Goal: Communication & Community: Answer question/provide support

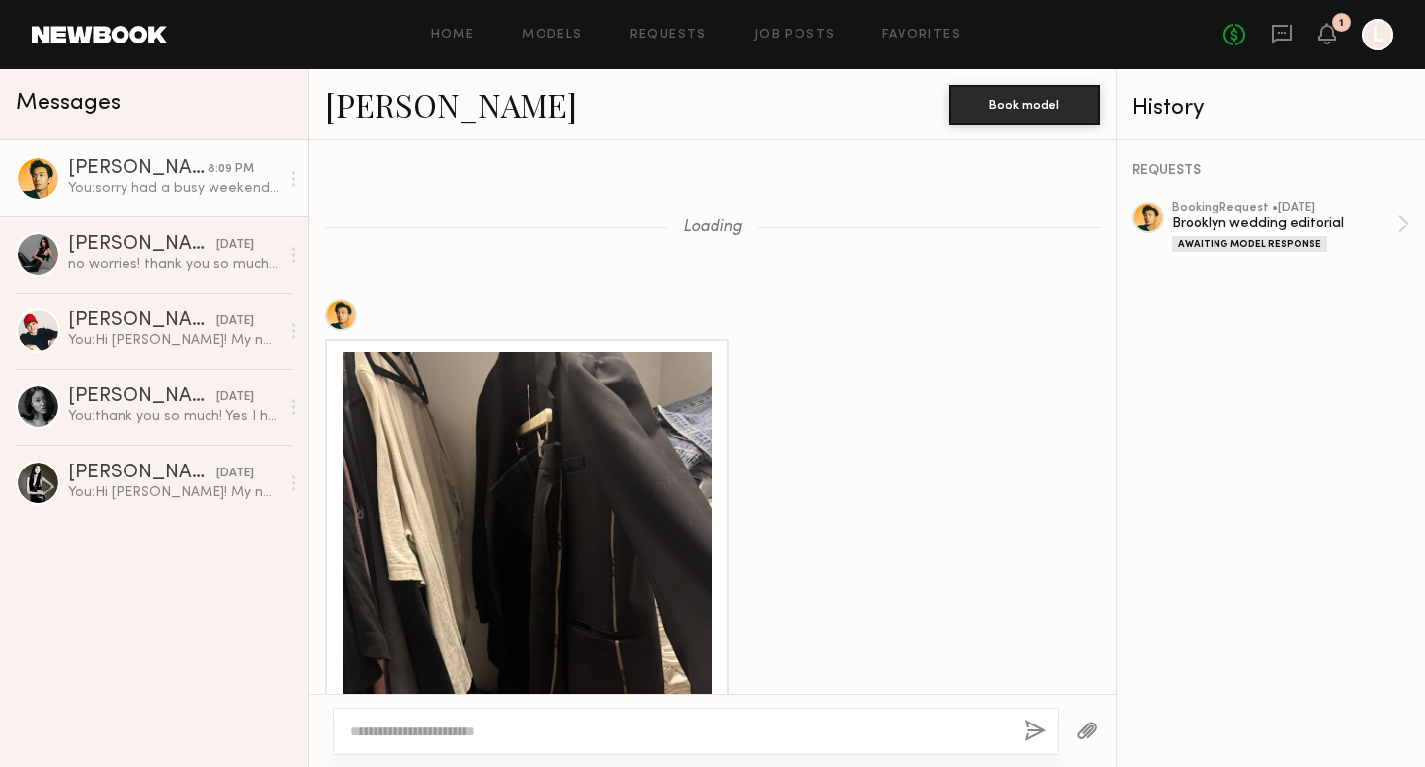
scroll to position [1458, 0]
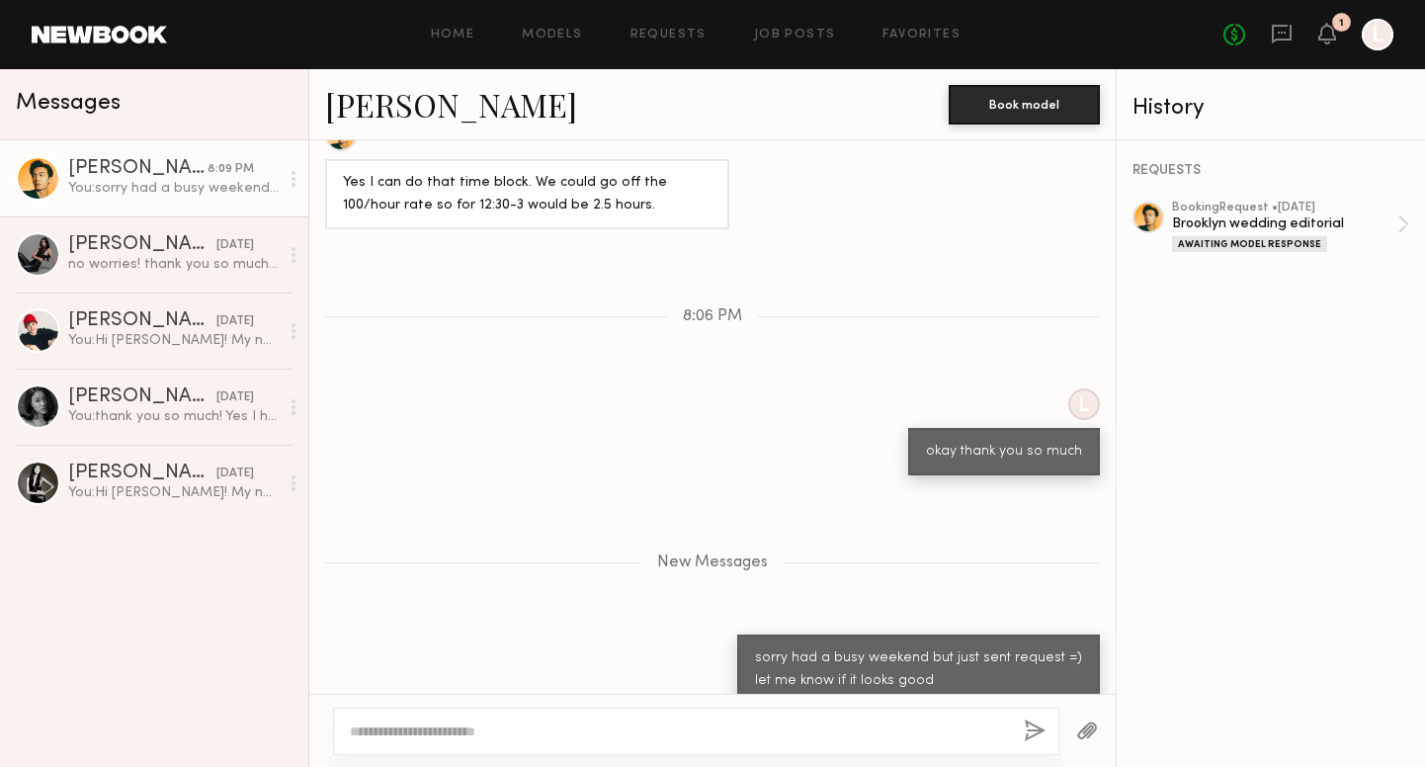
click at [604, 719] on div at bounding box center [696, 730] width 726 height 47
click at [567, 743] on div at bounding box center [696, 730] width 726 height 47
click at [479, 733] on textarea at bounding box center [679, 731] width 658 height 20
type textarea "**********"
click at [1033, 730] on button "button" at bounding box center [1035, 731] width 22 height 25
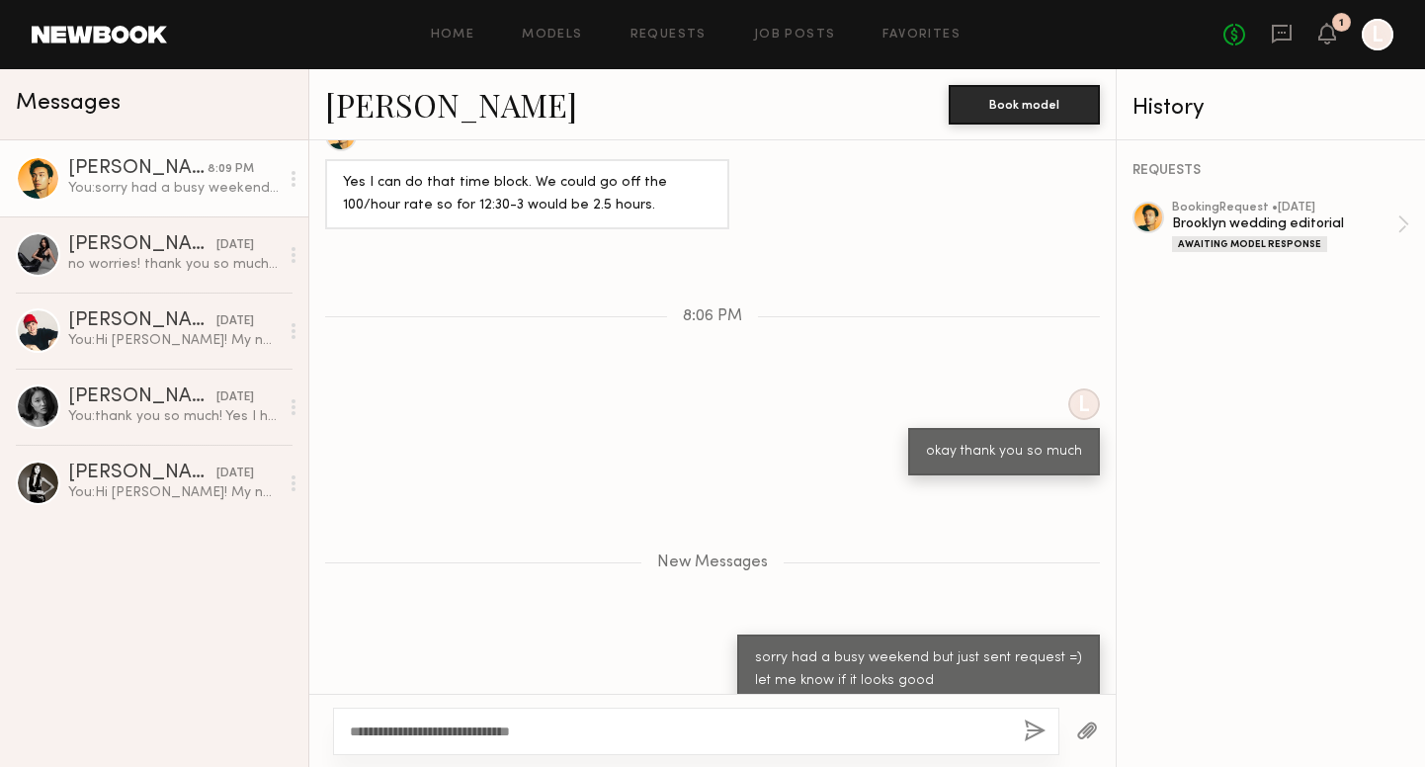
scroll to position [1514, 0]
